Goal: Task Accomplishment & Management: Use online tool/utility

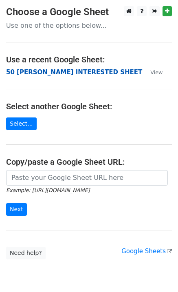
click at [23, 74] on strong "50 [PERSON_NAME] INTERESTED SHEET" at bounding box center [74, 72] width 136 height 7
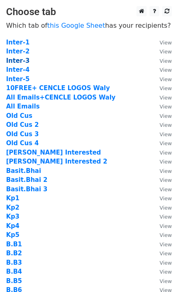
click at [18, 61] on strong "Inter-3" at bounding box center [18, 60] width 24 height 7
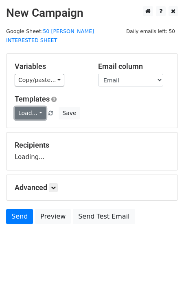
click at [31, 107] on link "Load..." at bounding box center [30, 113] width 31 height 13
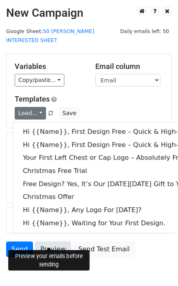
click at [59, 241] on link "Preview" at bounding box center [53, 248] width 36 height 15
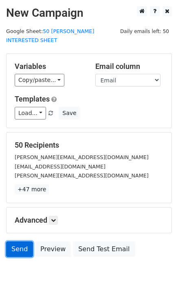
click at [16, 241] on link "Send" at bounding box center [19, 248] width 27 height 15
